Goal: Task Accomplishment & Management: Use online tool/utility

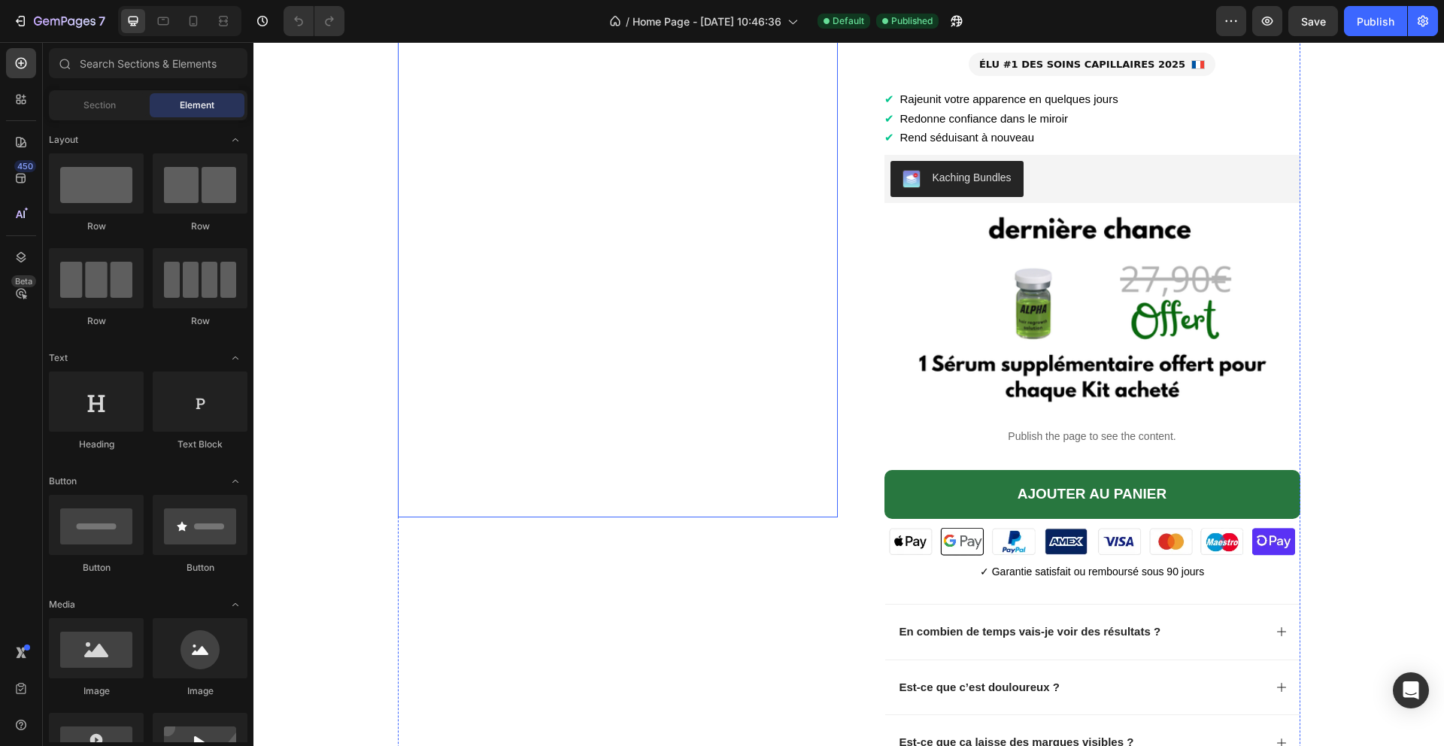
scroll to position [2239, 0]
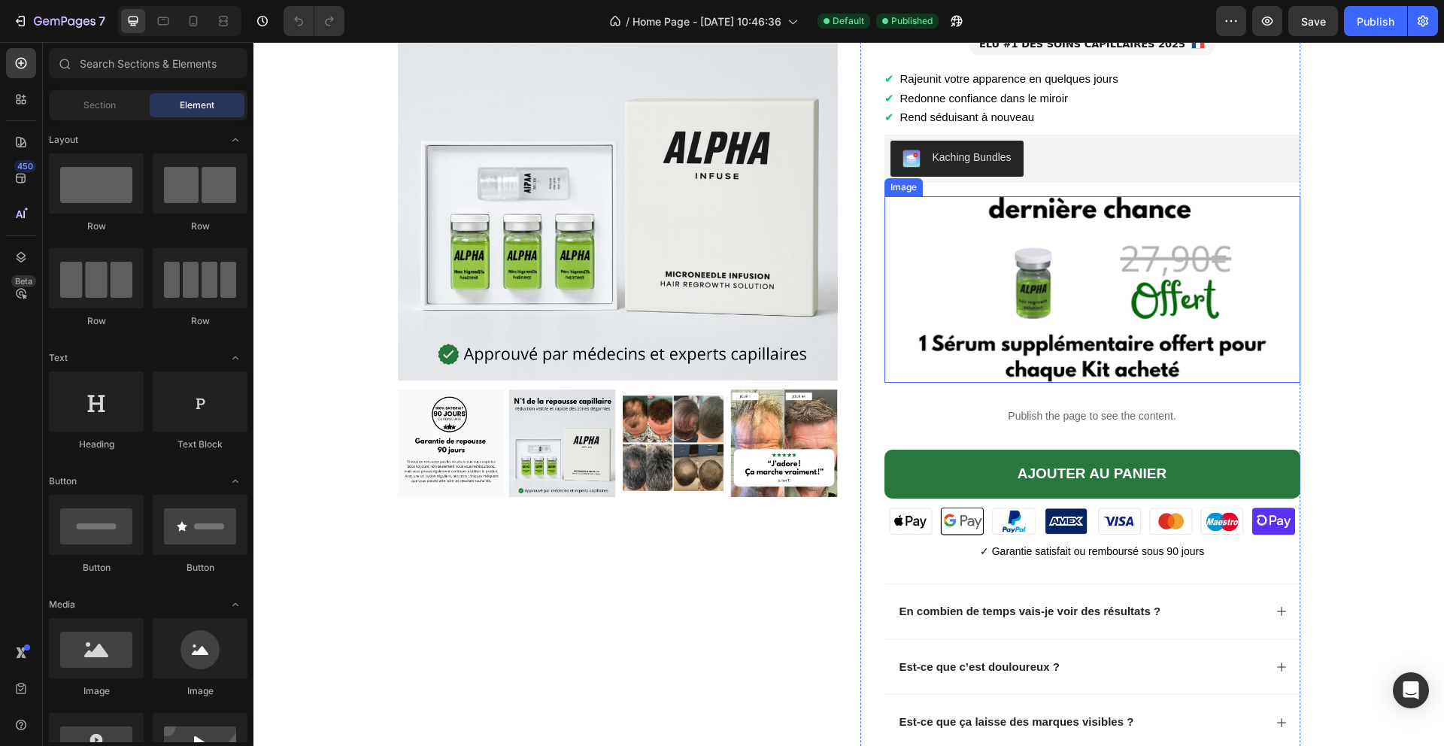
click at [1053, 314] on img at bounding box center [1092, 289] width 416 height 186
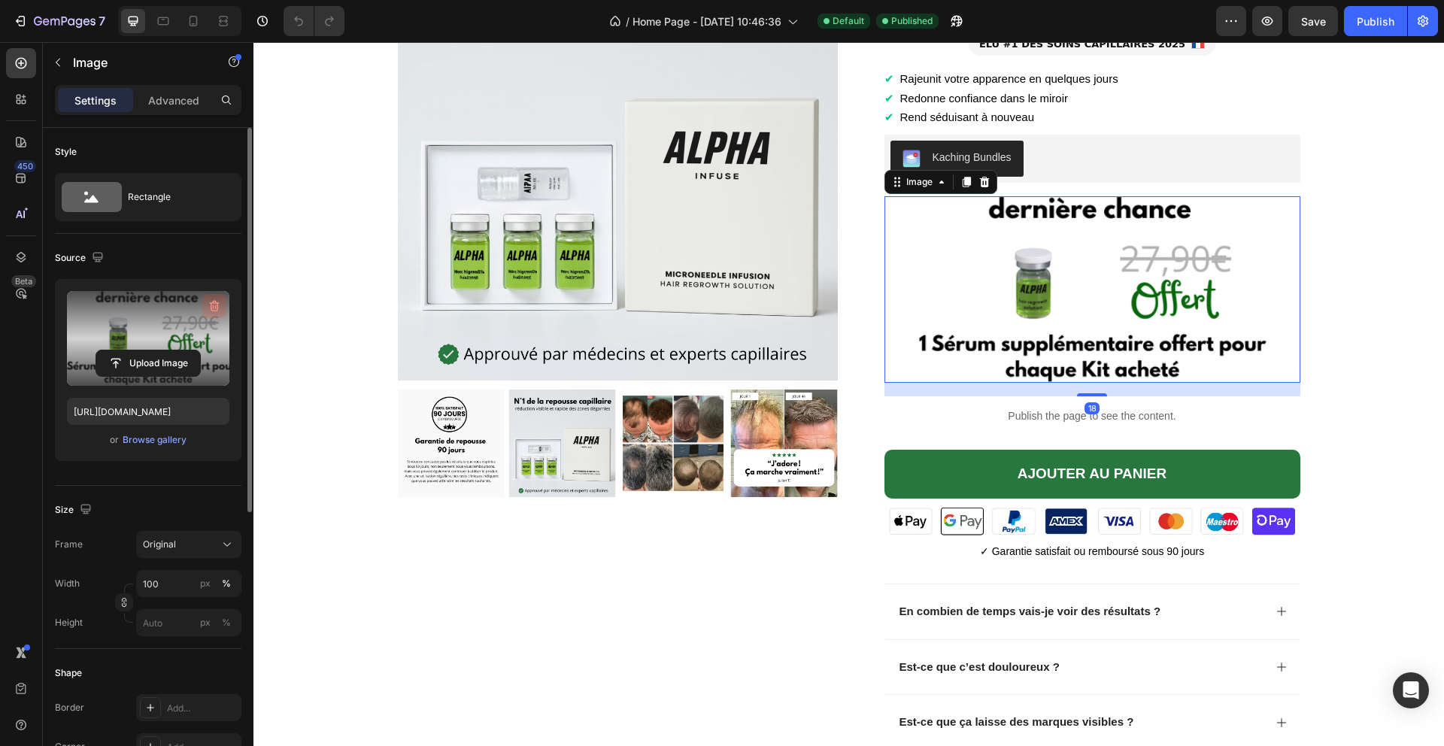
click at [211, 311] on icon "button" at bounding box center [214, 305] width 15 height 15
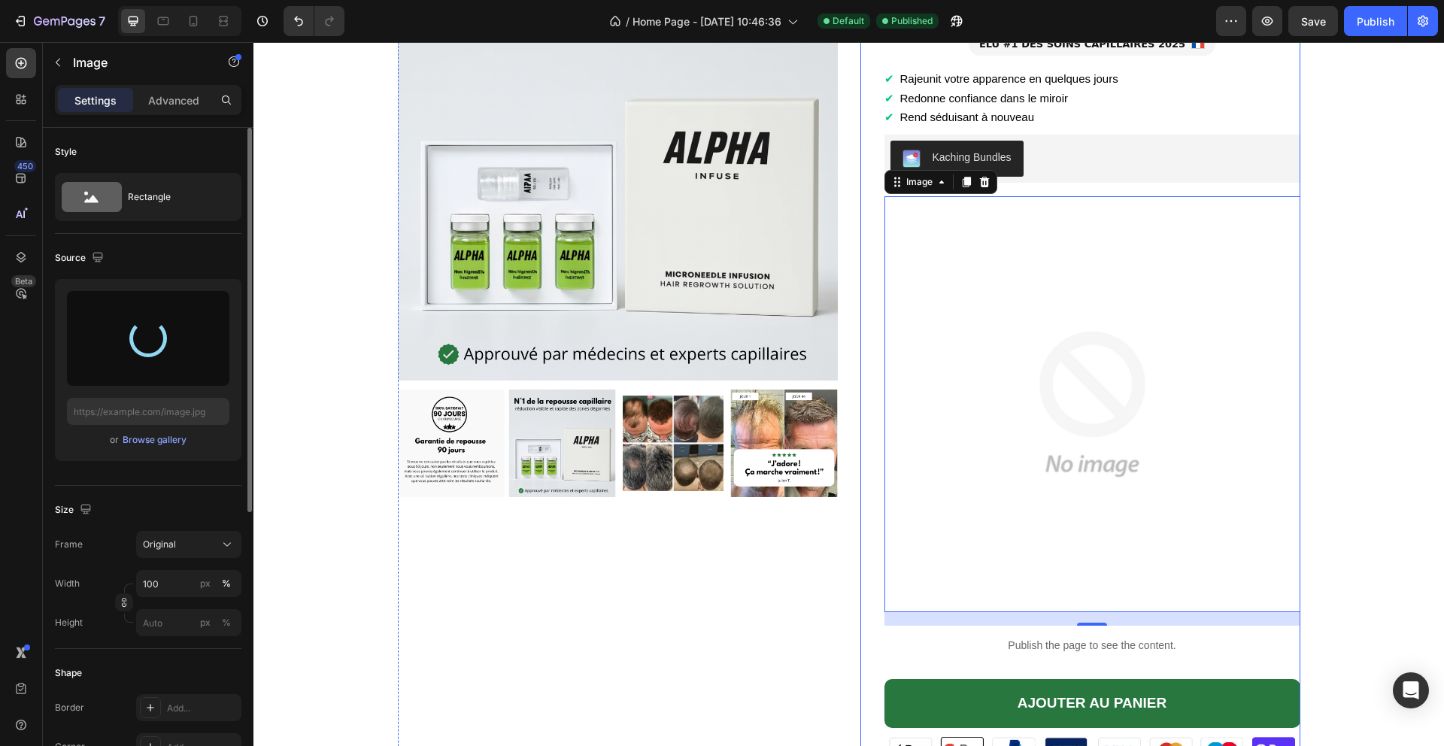
type input "[URL][DOMAIN_NAME]"
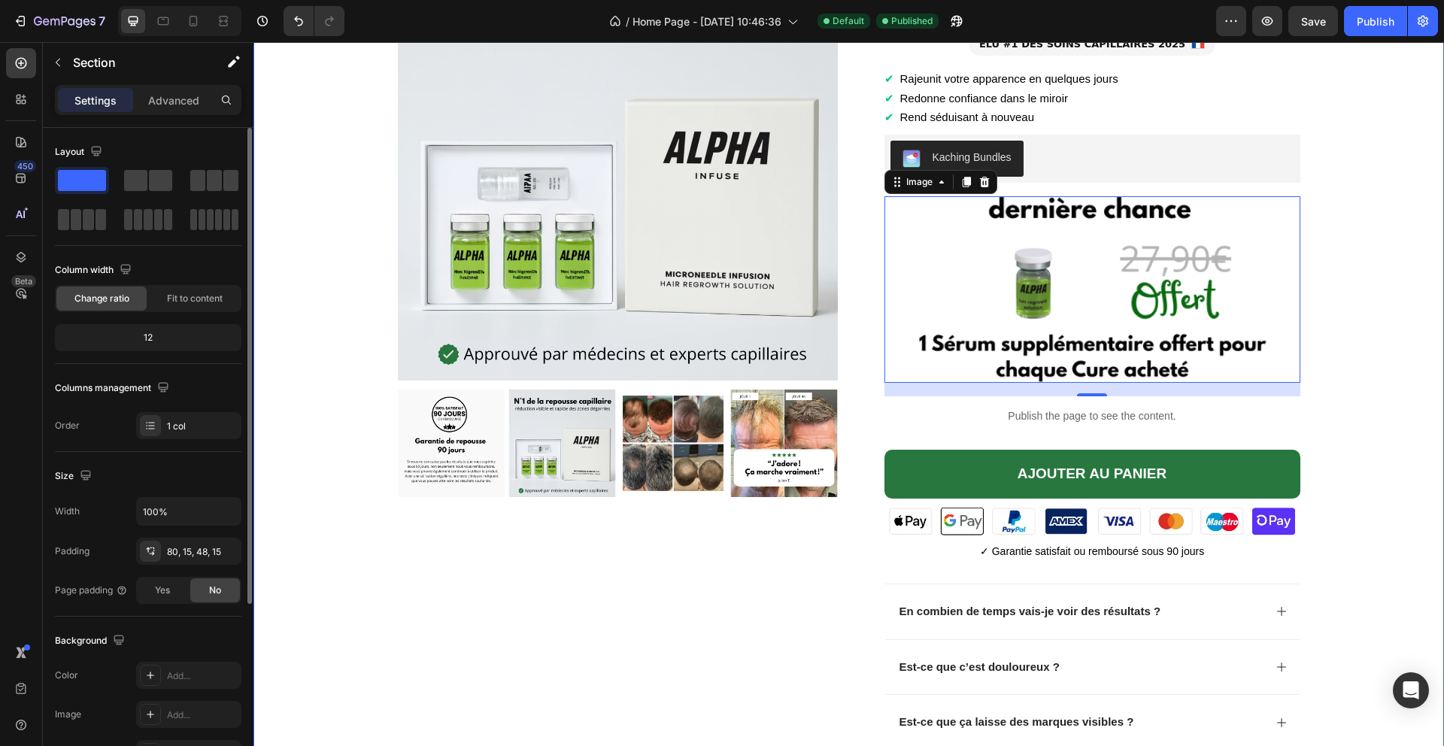
click at [1417, 265] on div "Product Images Alpha Infuse™ Système de Repousse Capillaire Product Title ÉLU #…" at bounding box center [849, 409] width 1168 height 936
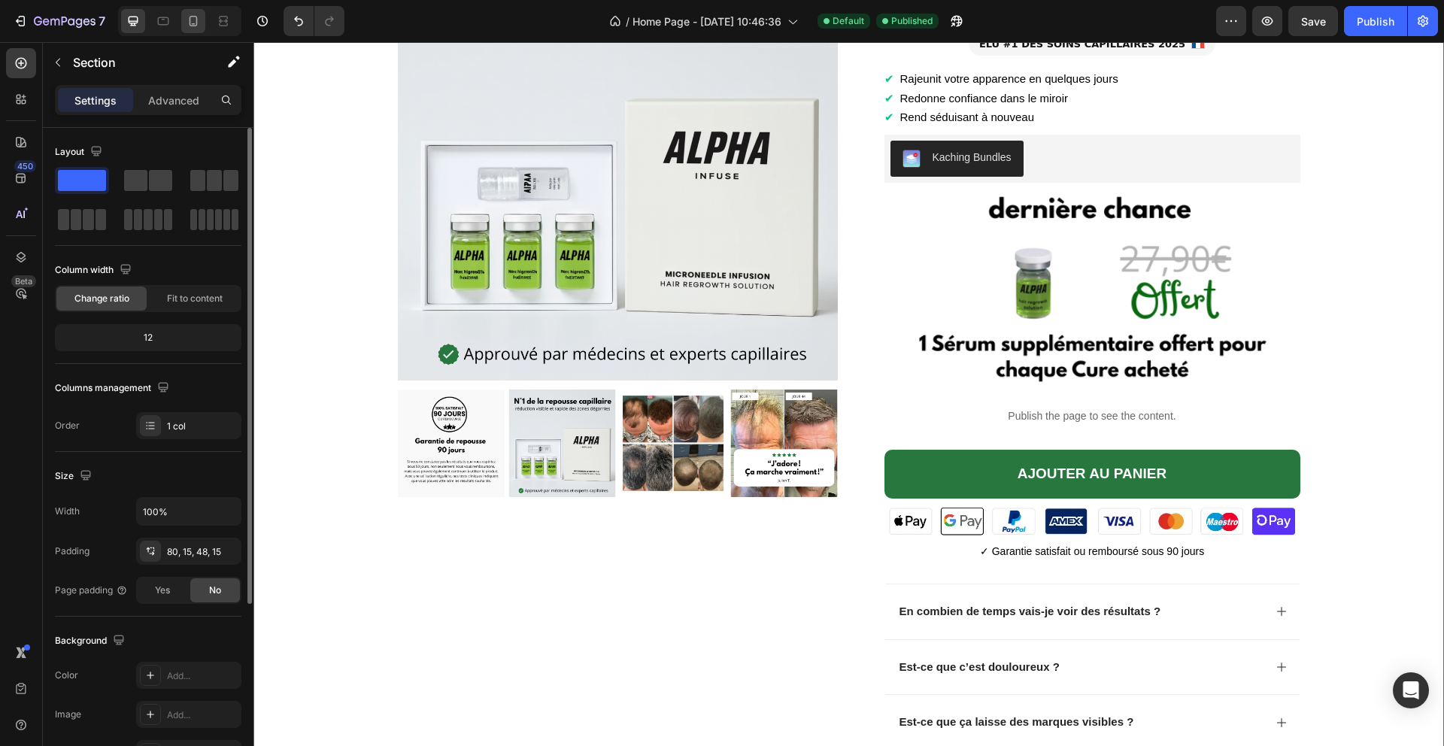
click at [187, 32] on div at bounding box center [193, 21] width 24 height 24
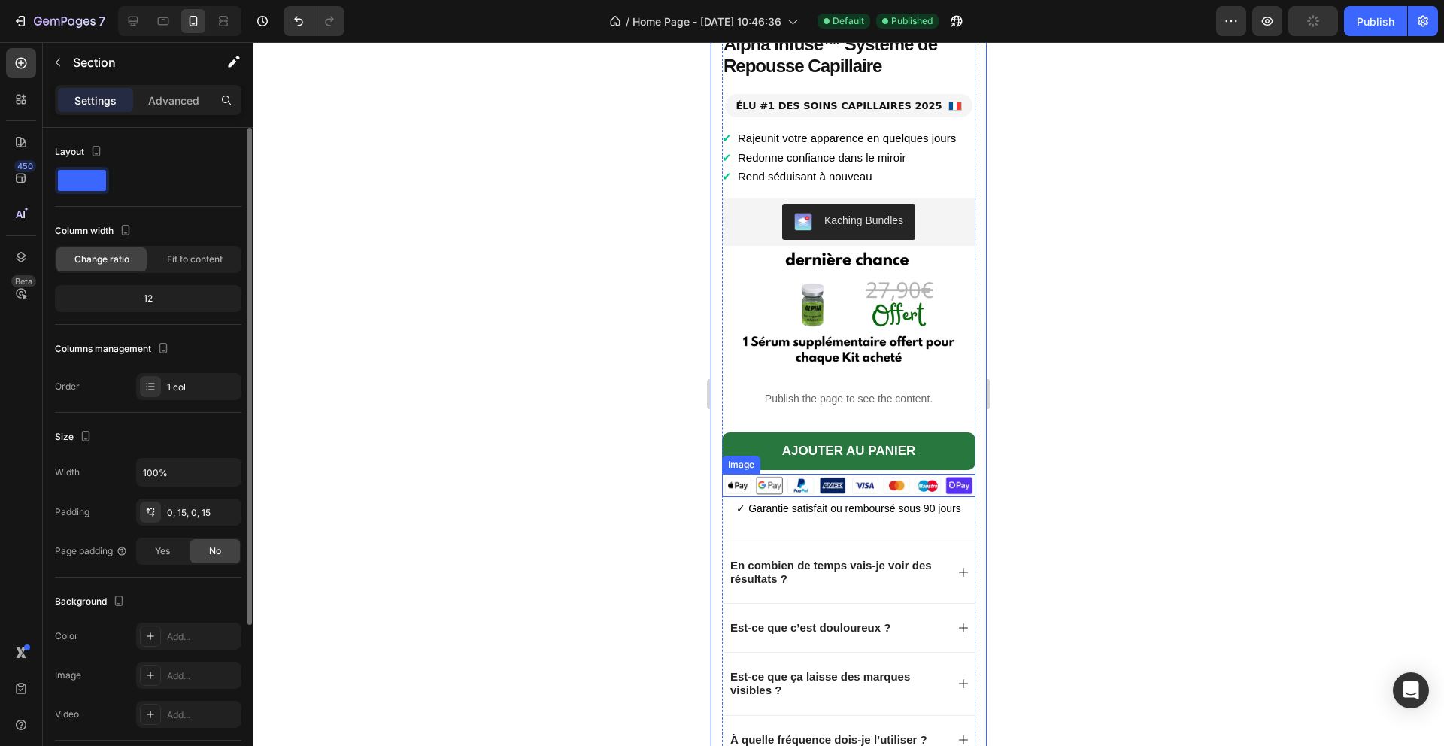
scroll to position [1995, 0]
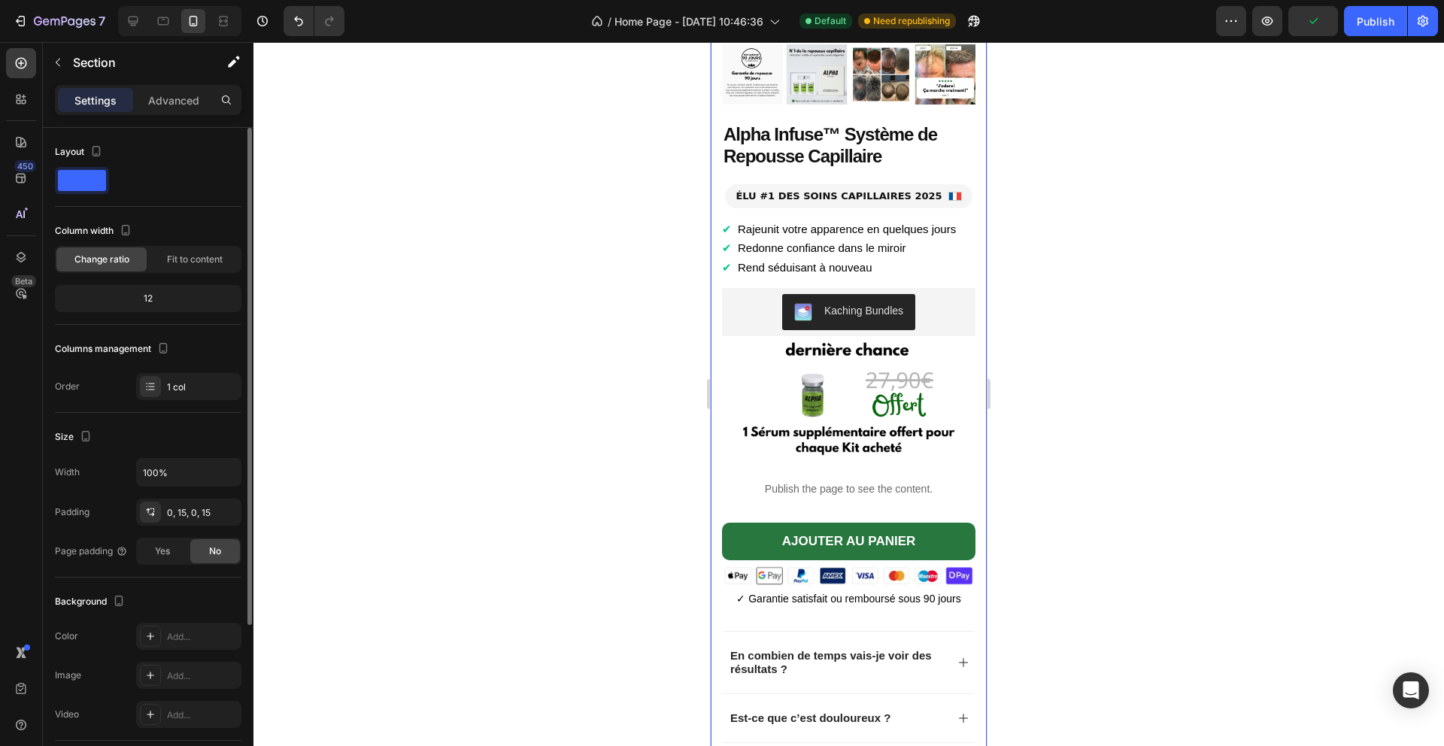
click at [1128, 271] on div at bounding box center [848, 394] width 1190 height 704
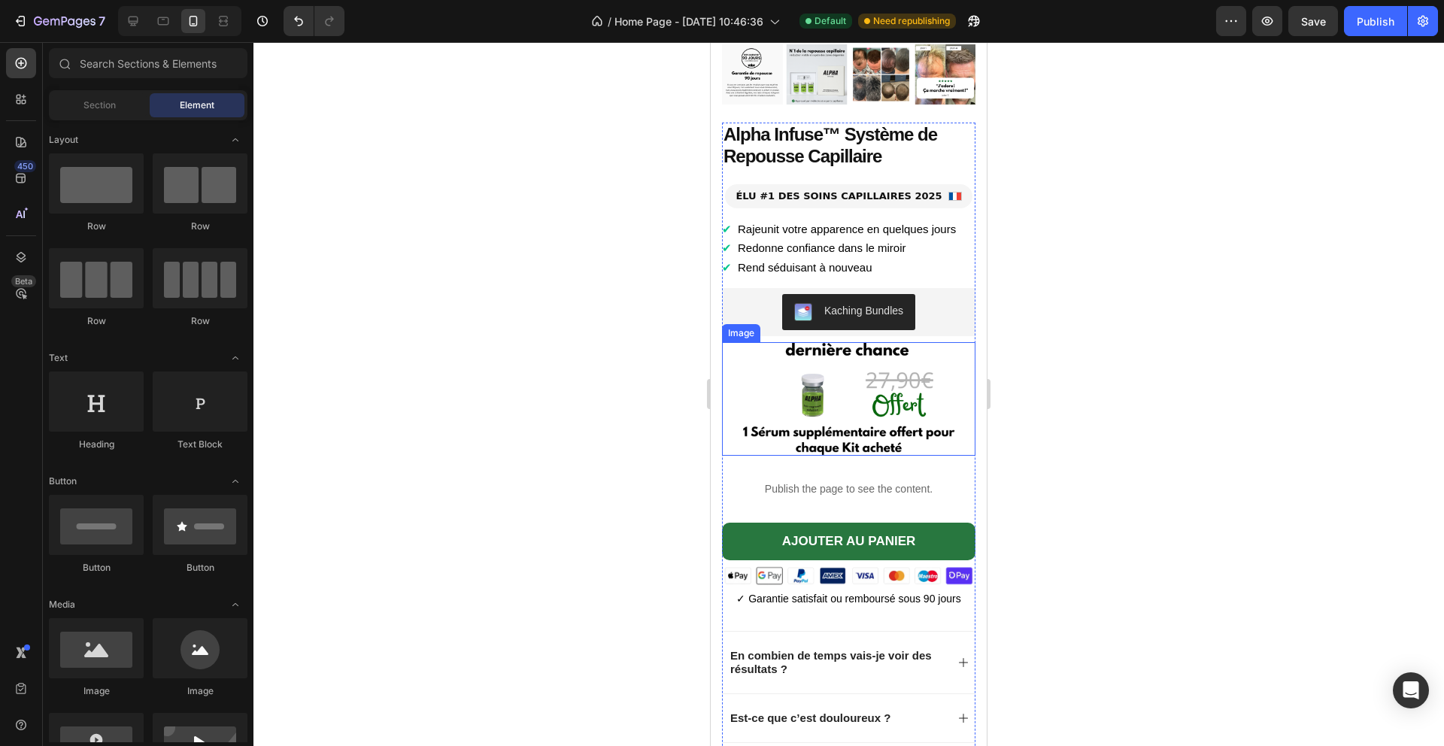
click at [829, 429] on img at bounding box center [848, 399] width 253 height 114
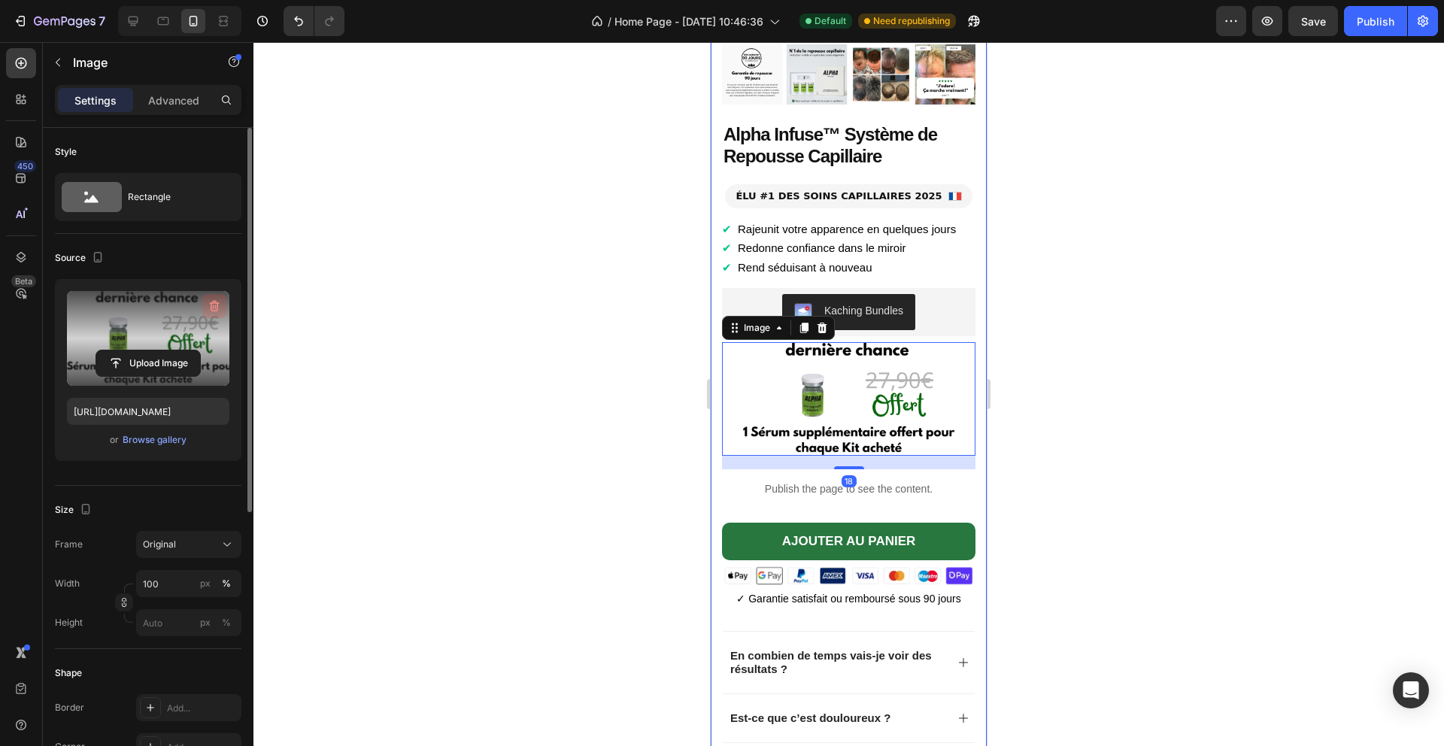
click at [213, 305] on icon "button" at bounding box center [214, 307] width 2 height 5
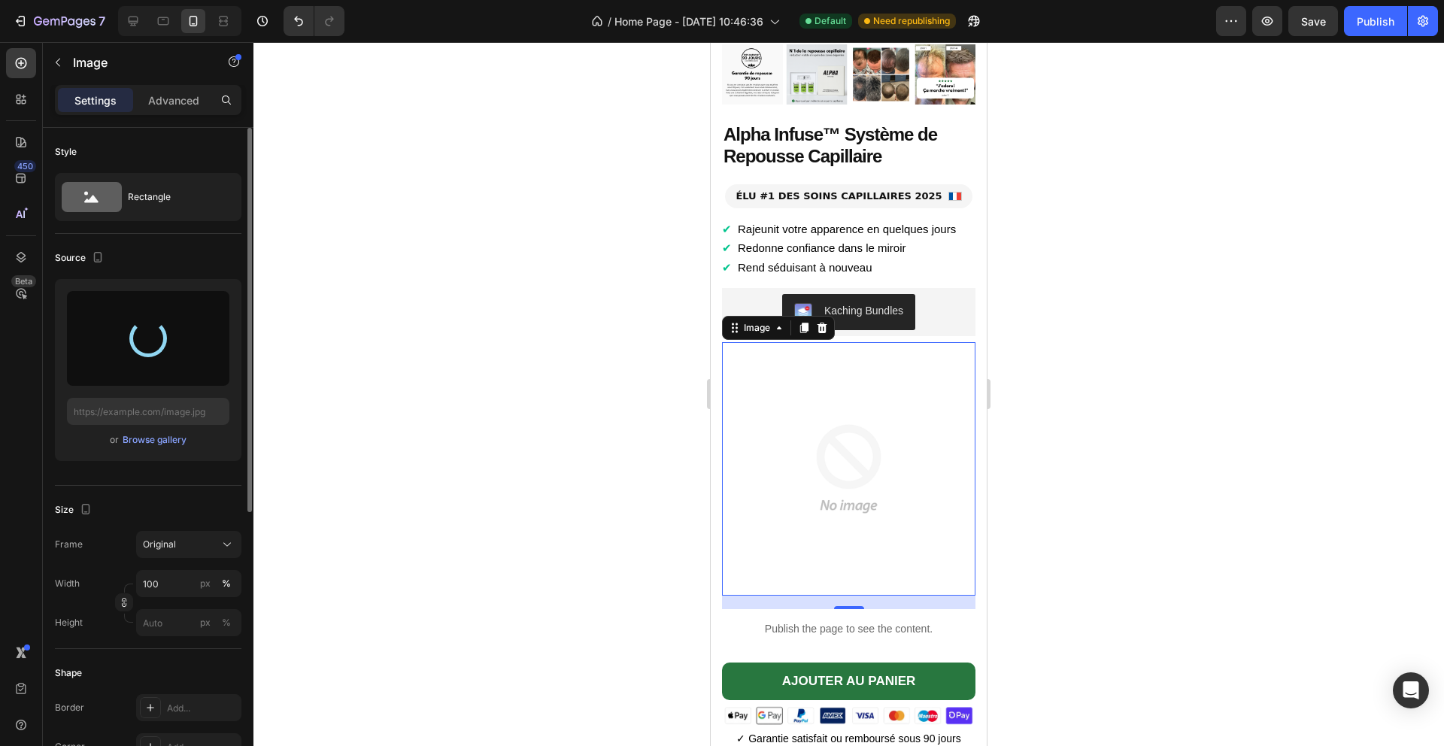
type input "[URL][DOMAIN_NAME]"
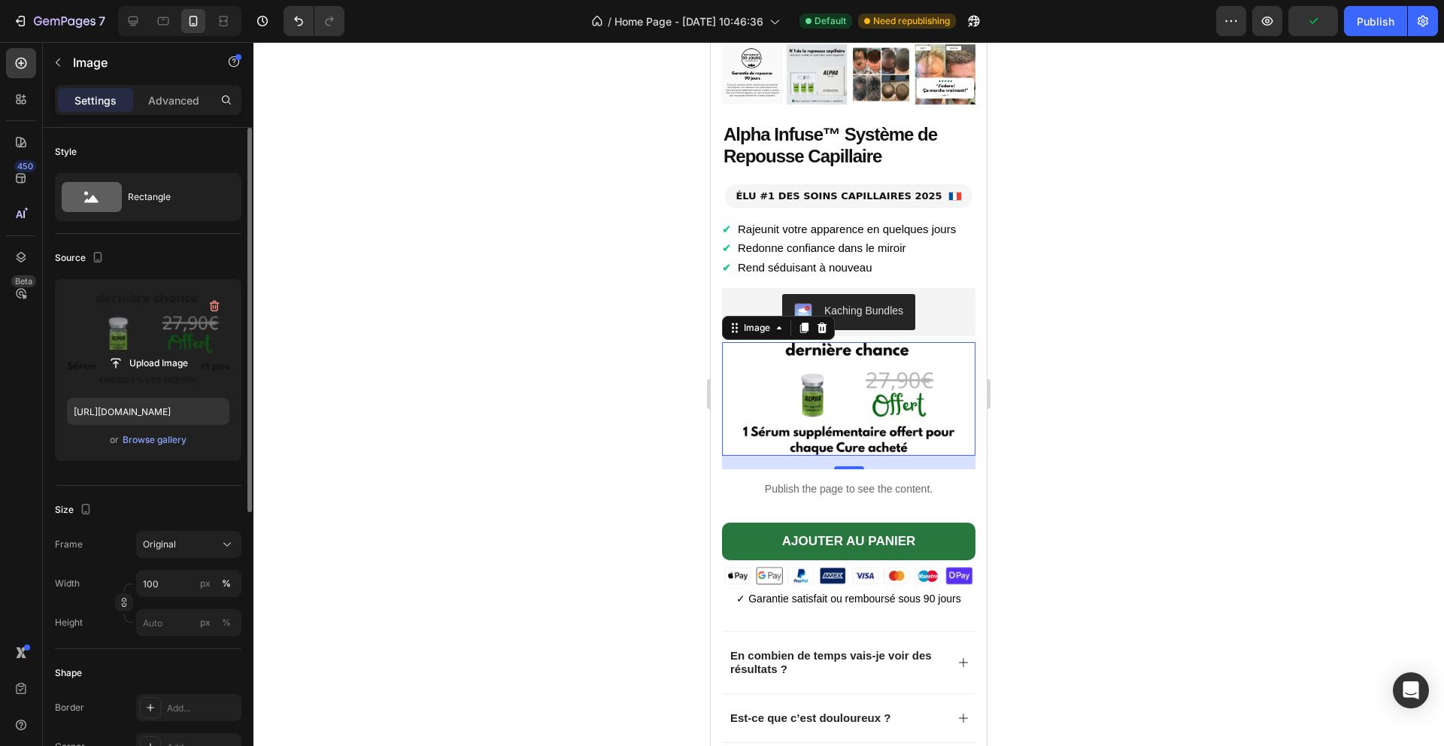
click at [594, 398] on div at bounding box center [848, 394] width 1190 height 704
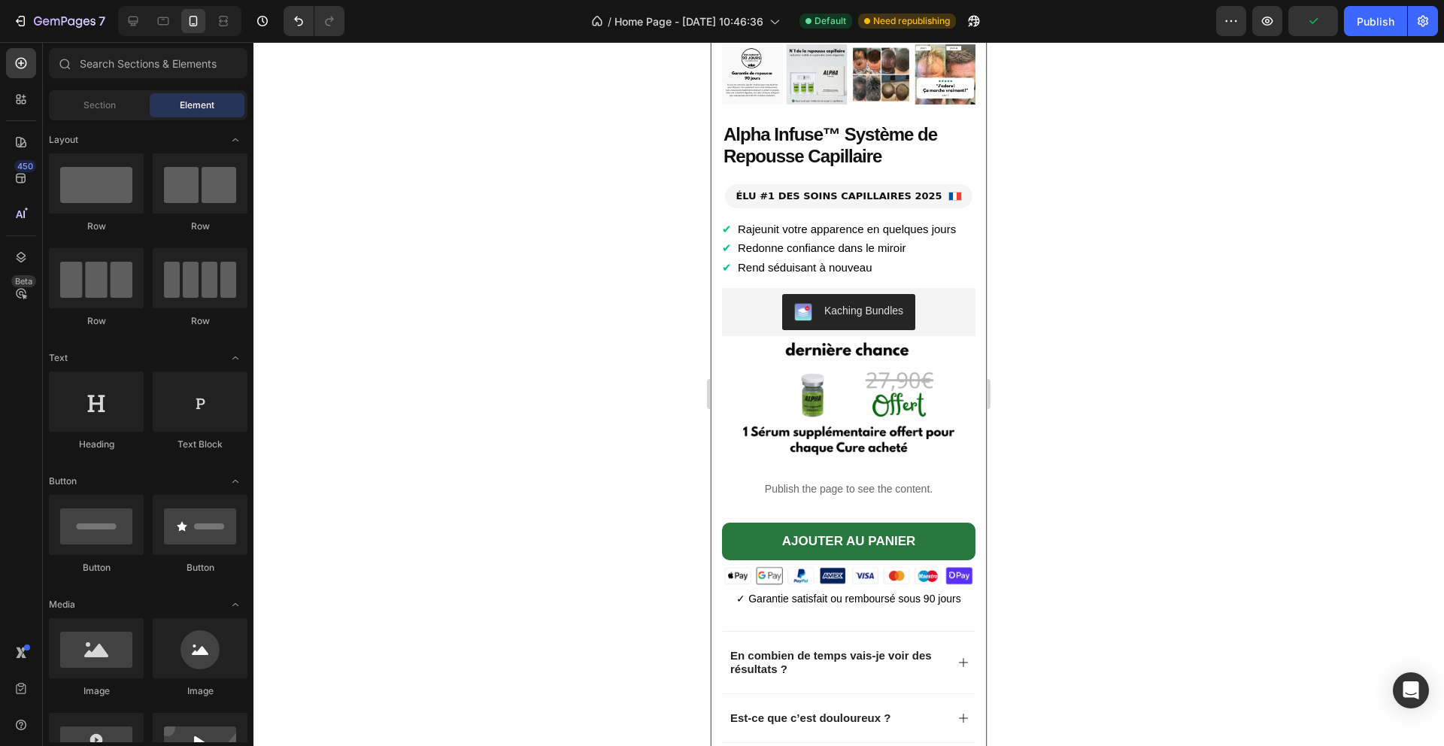
click at [1351, 36] on div "7 Version history / Home Page - [DATE] 10:46:36 Default Need republishing Previ…" at bounding box center [722, 21] width 1444 height 43
click at [1359, 34] on button "Publish" at bounding box center [1375, 21] width 63 height 30
click at [30, 29] on div "7" at bounding box center [59, 21] width 92 height 18
